Goal: Find specific page/section

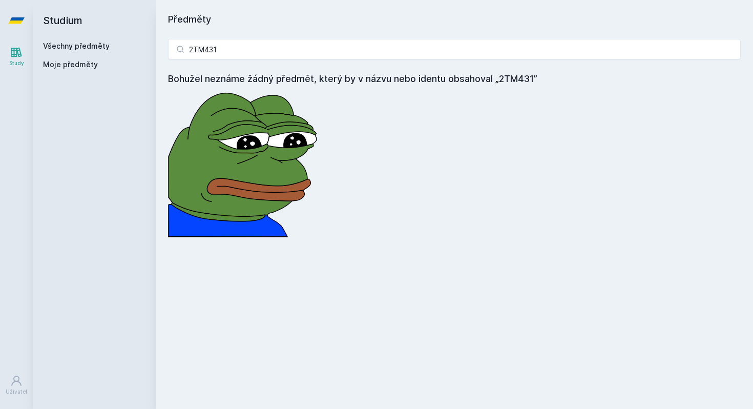
click at [252, 39] on input "2TM431" at bounding box center [454, 49] width 573 height 20
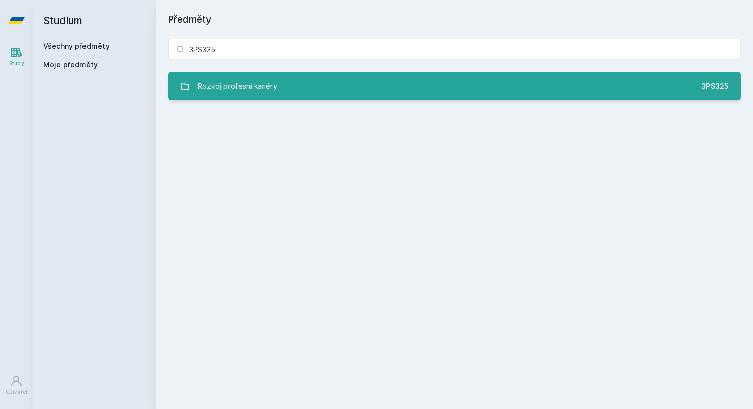
type input "3PS325"
click at [248, 74] on link "Rozvoj profesní kariéry 3PS325" at bounding box center [454, 86] width 573 height 29
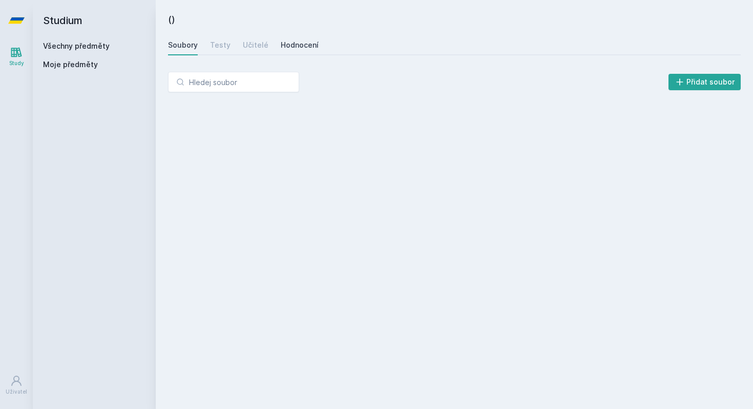
click at [299, 46] on div "Hodnocení" at bounding box center [300, 45] width 38 height 10
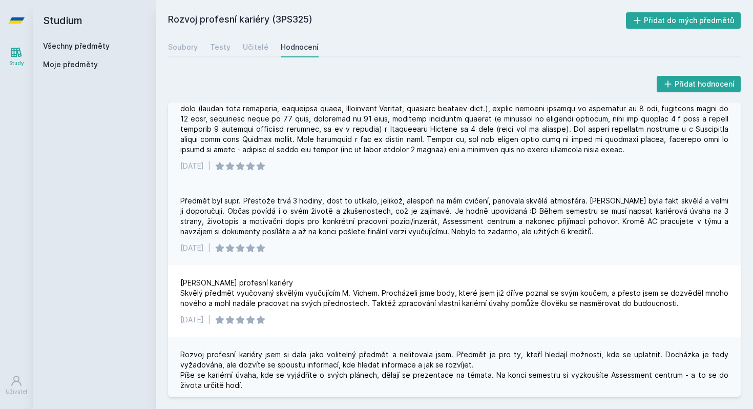
scroll to position [34, 0]
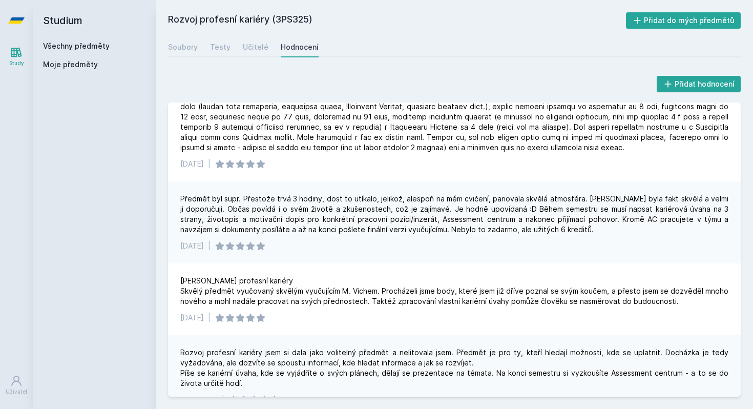
click at [105, 45] on link "Všechny předměty" at bounding box center [76, 46] width 67 height 9
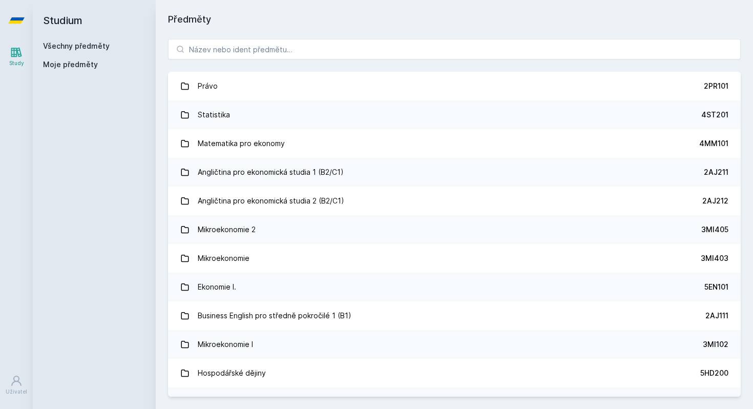
click at [269, 61] on div "Právo 2PR101 Statistika 4ST201 Matematika pro ekonomy 4MM101 Angličtina pro eko…" at bounding box center [454, 218] width 597 height 382
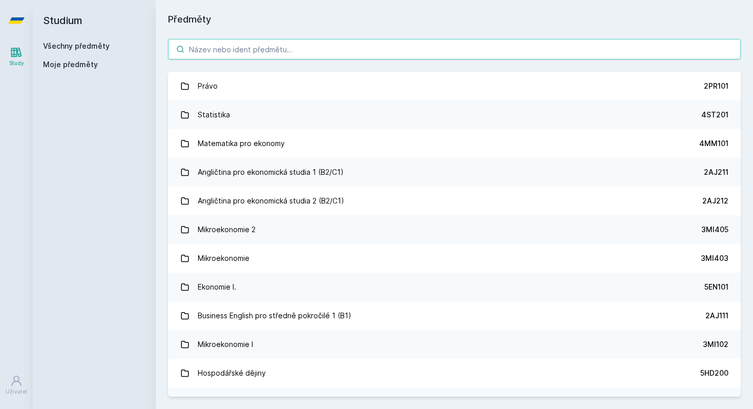
click at [285, 46] on input "search" at bounding box center [454, 49] width 573 height 20
paste input "3PO310"
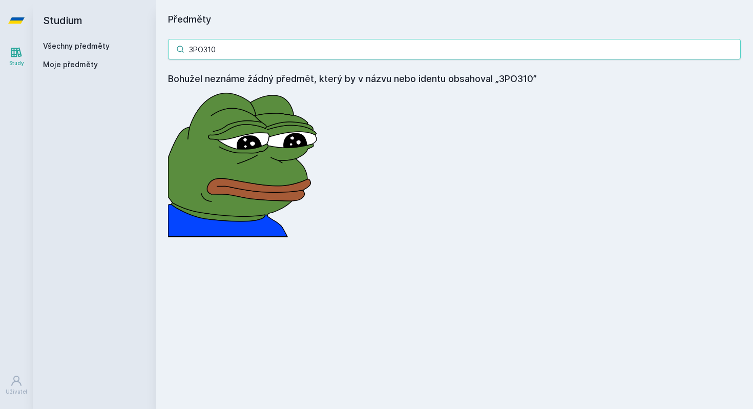
type input "3PO310"
